Goal: Information Seeking & Learning: Learn about a topic

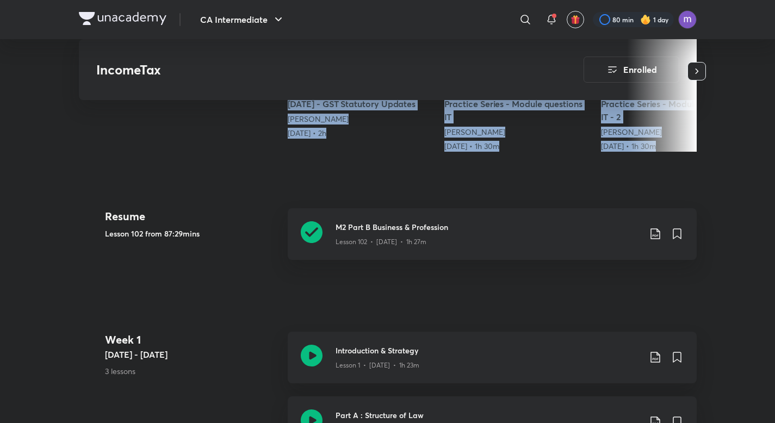
drag, startPoint x: 29, startPoint y: 190, endPoint x: 783, endPoint y: 28, distance: 770.7
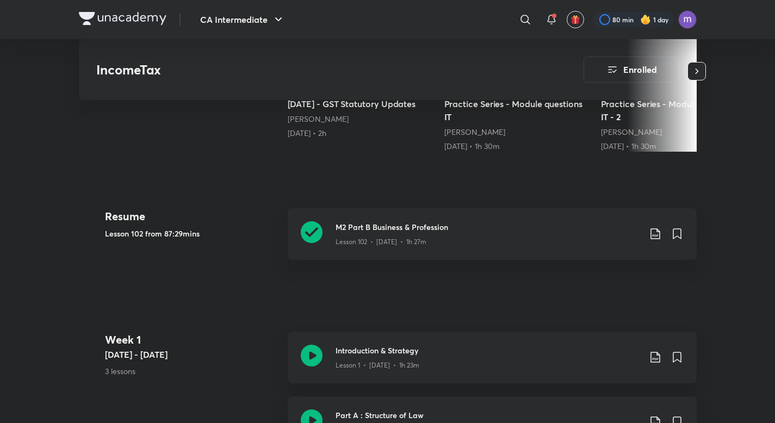
scroll to position [400, 0]
click at [308, 230] on icon at bounding box center [312, 233] width 22 height 22
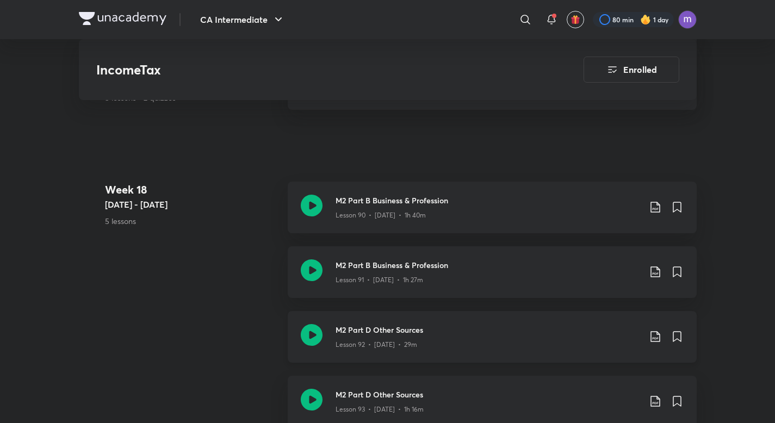
scroll to position [8024, 0]
click at [309, 329] on icon at bounding box center [312, 336] width 22 height 22
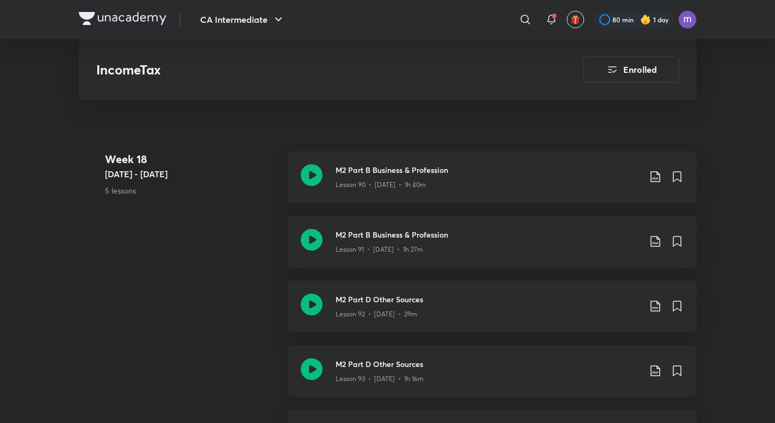
scroll to position [8061, 0]
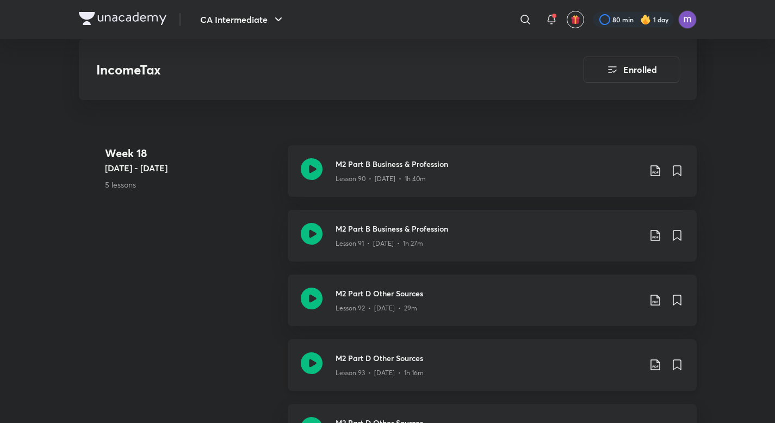
click at [307, 361] on icon at bounding box center [312, 364] width 22 height 22
